Goal: Find specific page/section: Find specific page/section

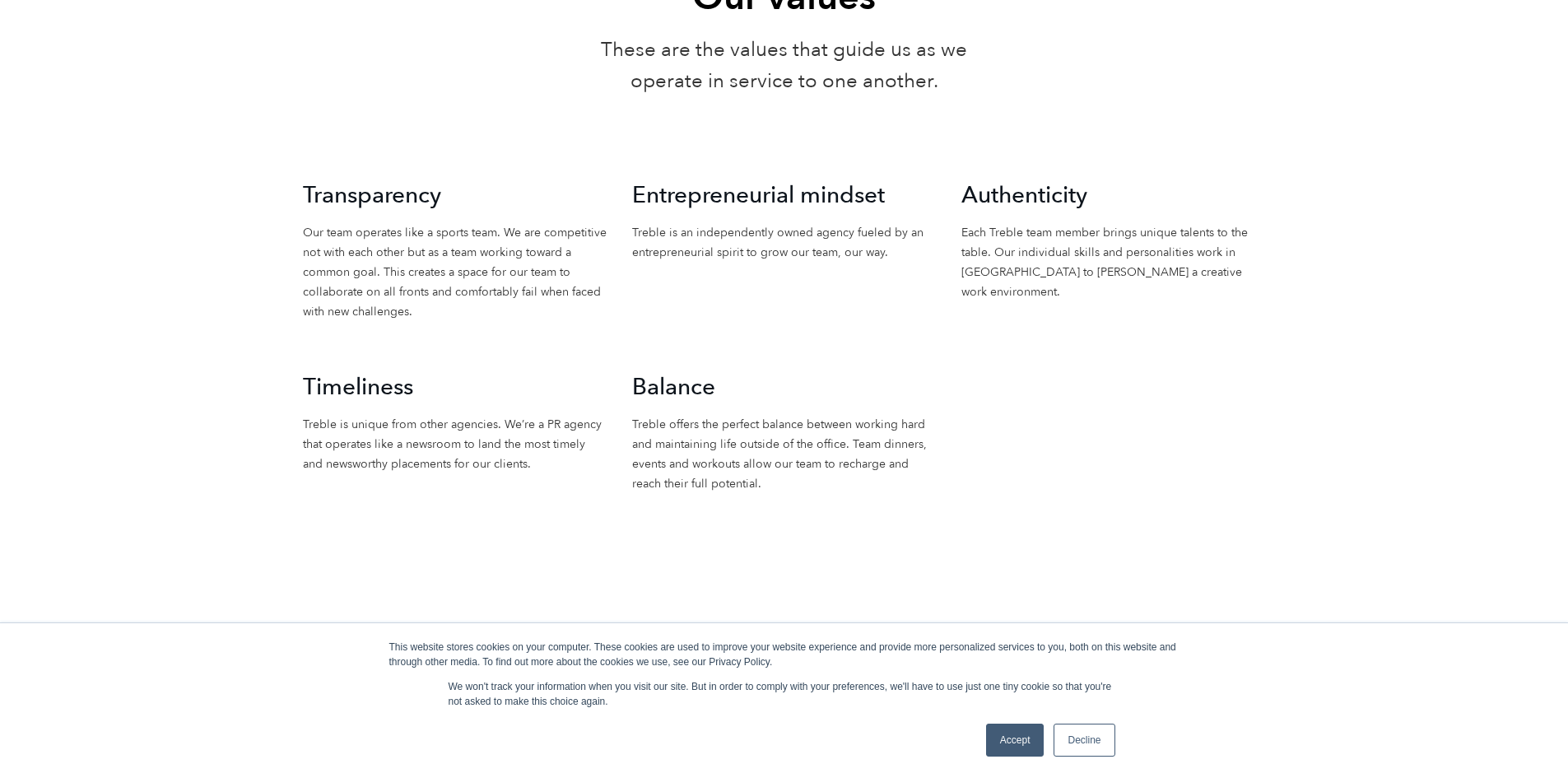
scroll to position [1811, 0]
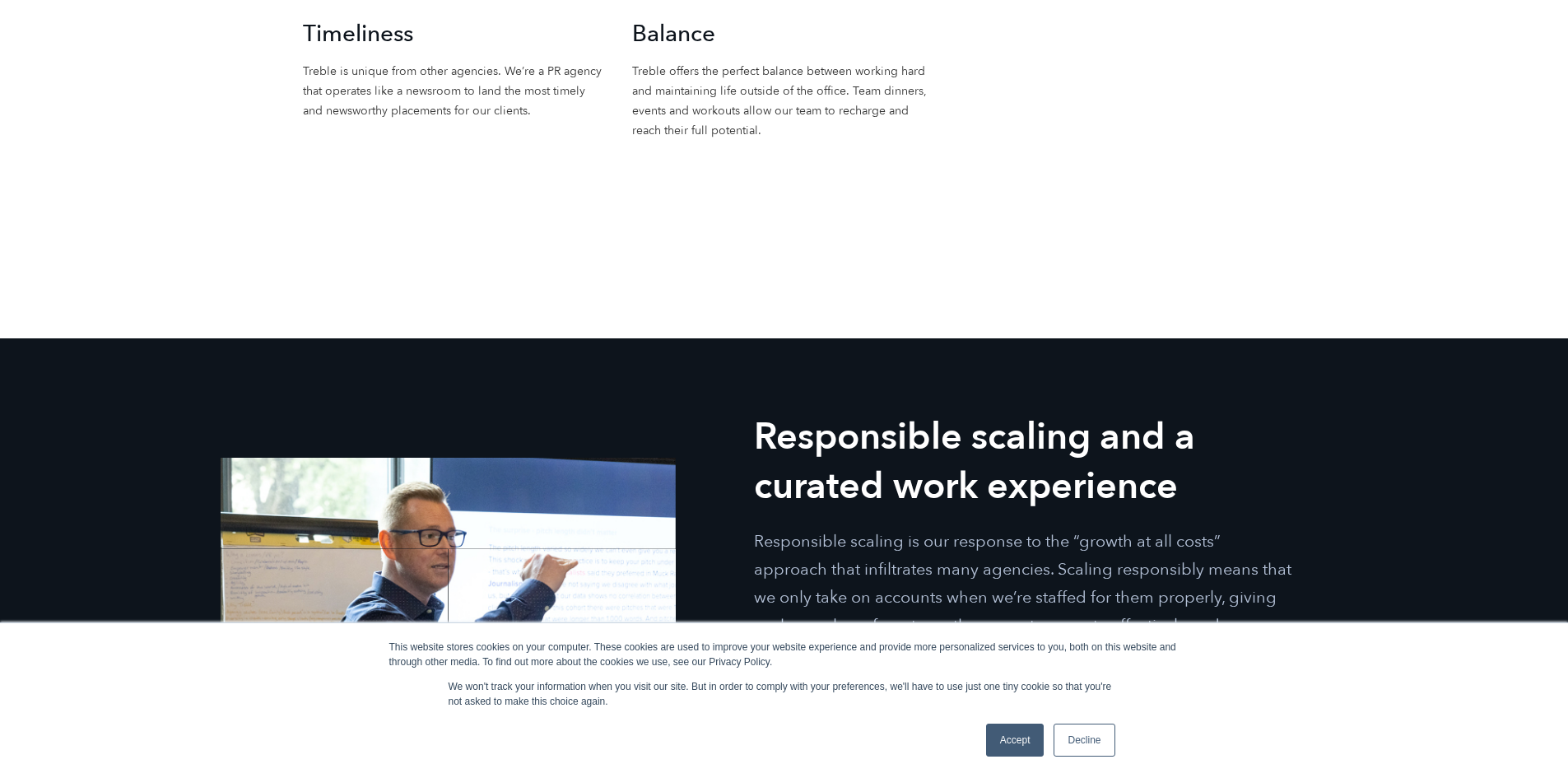
click at [1046, 742] on div "Accept Decline" at bounding box center [1050, 740] width 139 height 43
click at [1035, 737] on link "Accept" at bounding box center [1015, 740] width 59 height 33
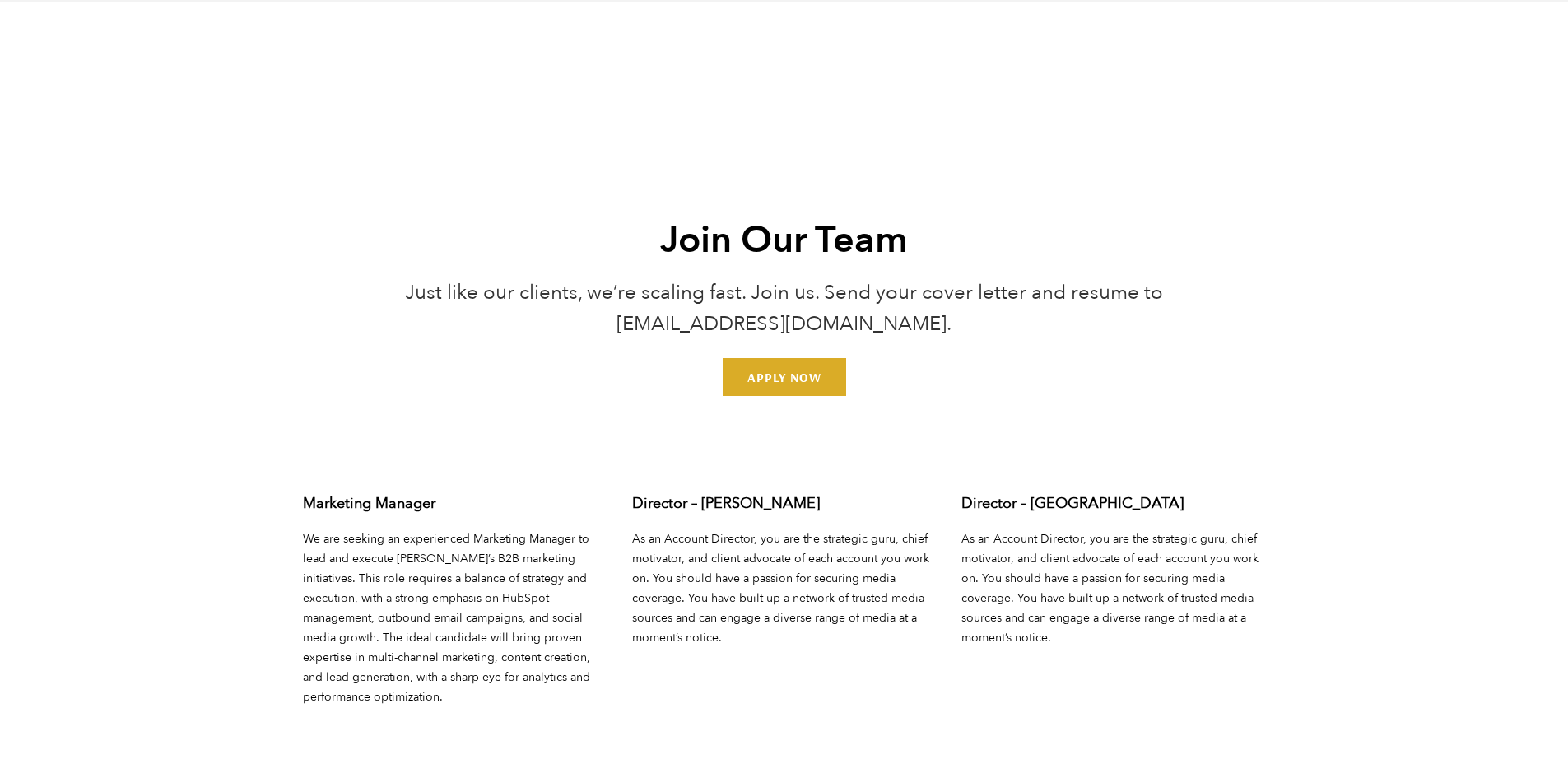
scroll to position [5845, 0]
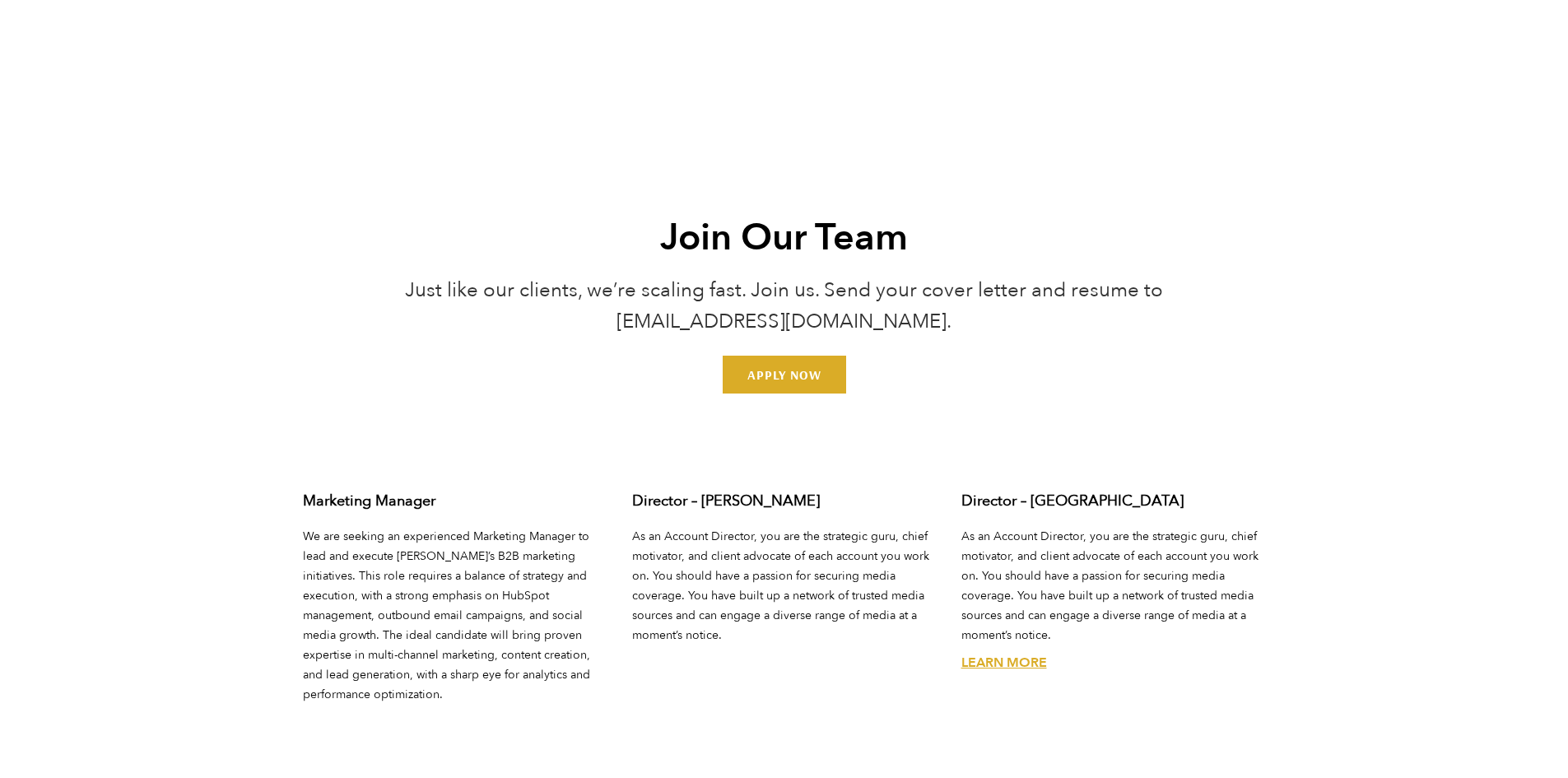
click at [1203, 572] on p "As an Account Director, you are the strategic guru, chief motivator, and client…" at bounding box center [1114, 586] width 305 height 118
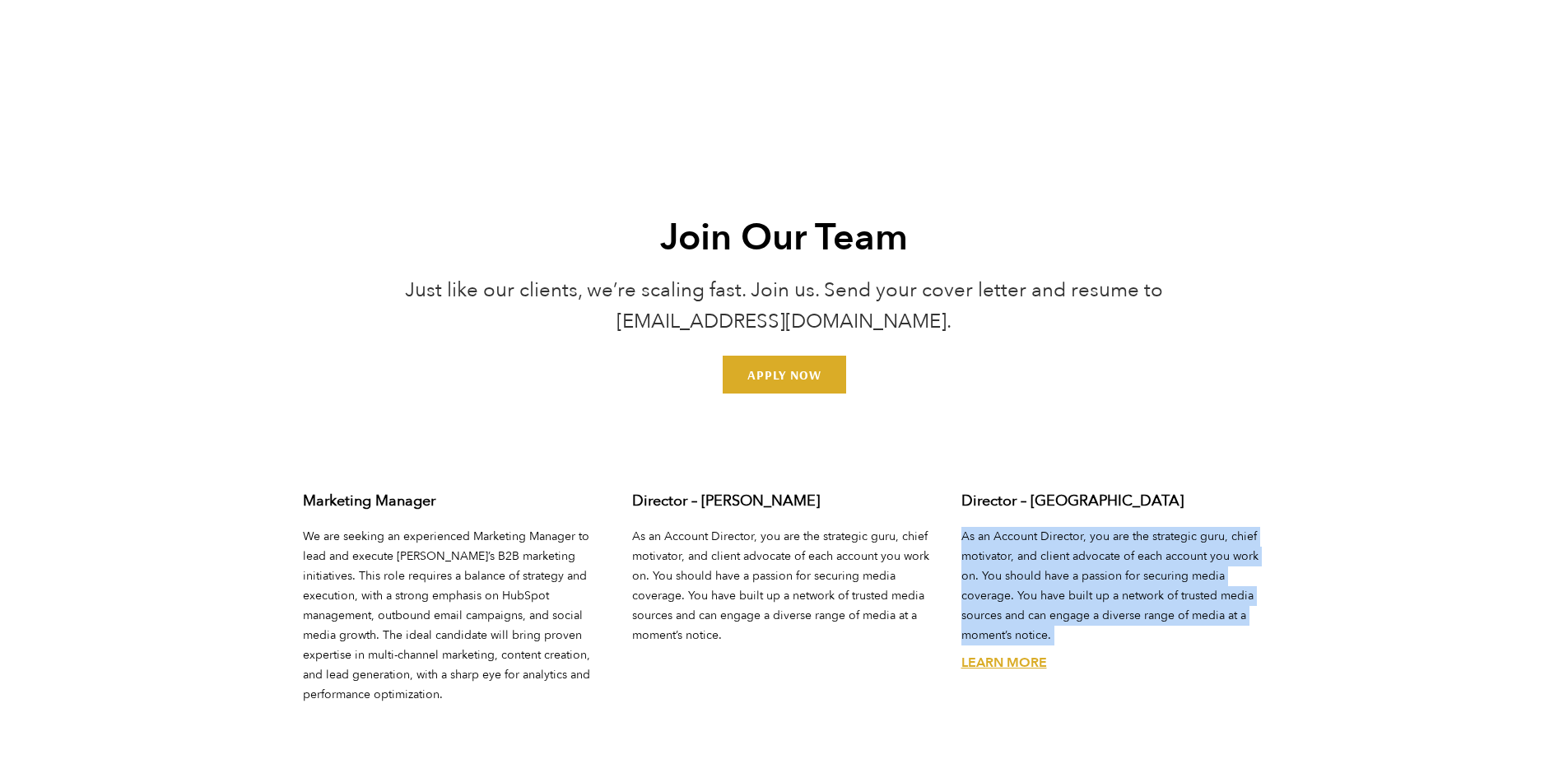
click at [1203, 572] on p "As an Account Director, you are the strategic guru, chief motivator, and client…" at bounding box center [1114, 586] width 305 height 118
click at [1356, 512] on div "Join Our Team Just like our clients, we’re scaling fast. Join us. Send your cov…" at bounding box center [784, 755] width 1568 height 1117
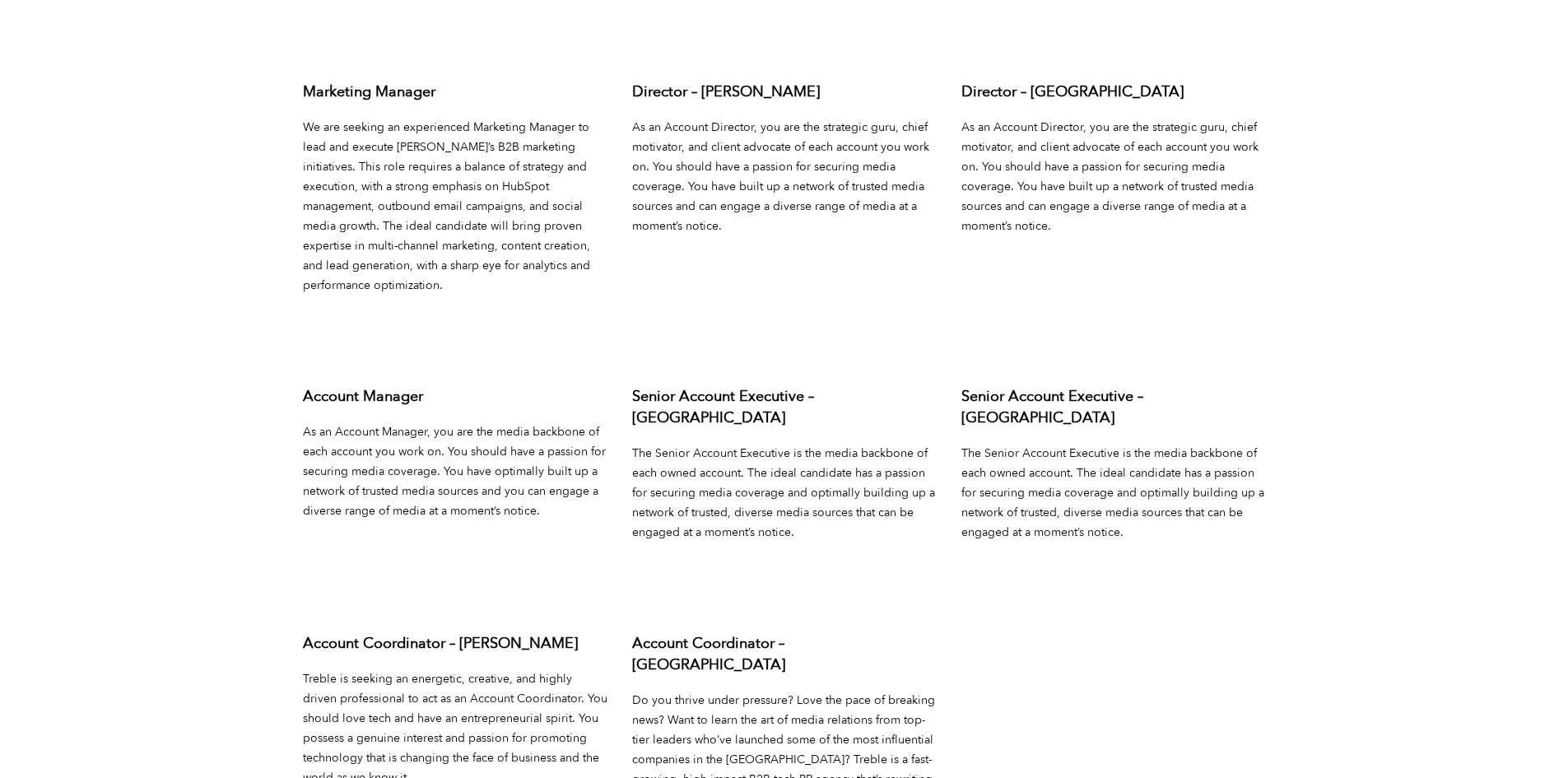
scroll to position [6421, 0]
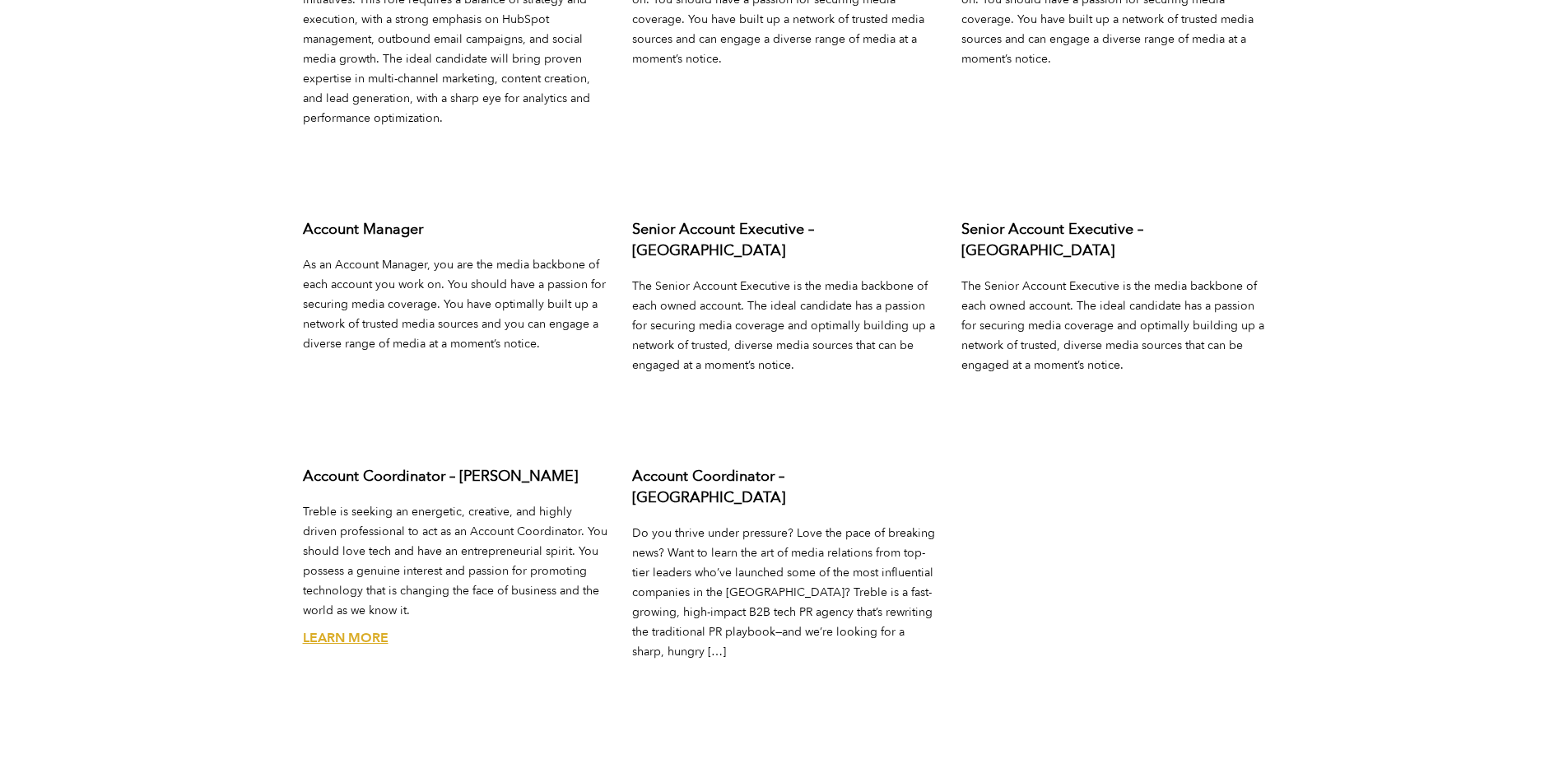
click at [362, 466] on h3 "Account Coordinator – [PERSON_NAME]" at bounding box center [456, 476] width 305 height 22
click at [398, 509] on p "Treble is seeking an energetic, creative, and highly driven professional to act…" at bounding box center [456, 561] width 305 height 118
click at [374, 629] on link "Learn More" at bounding box center [345, 638] width 85 height 18
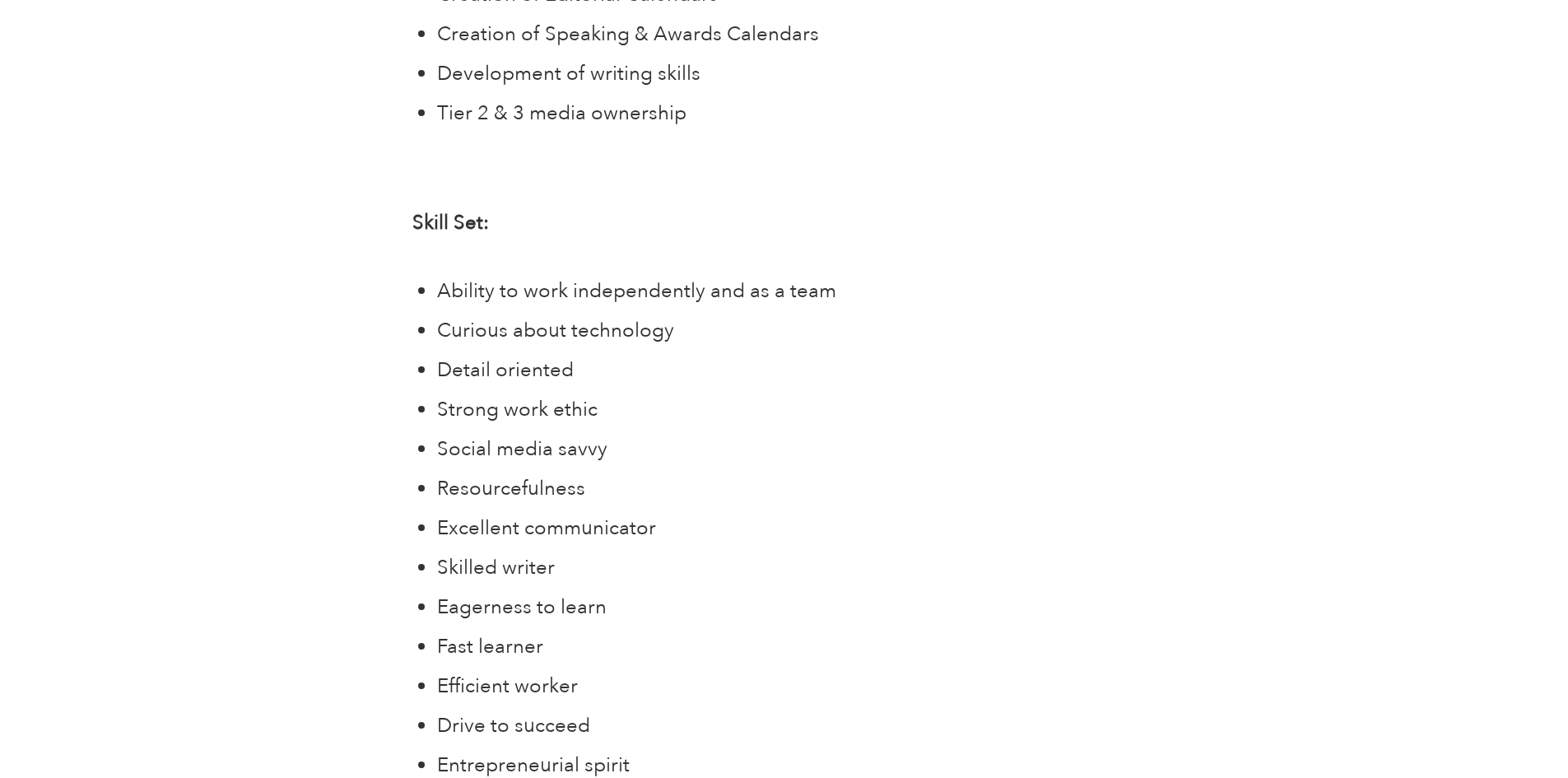
scroll to position [2552, 0]
